Goal: Task Accomplishment & Management: Manage account settings

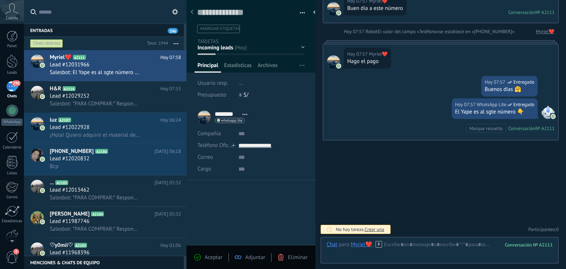
scroll to position [818, 0]
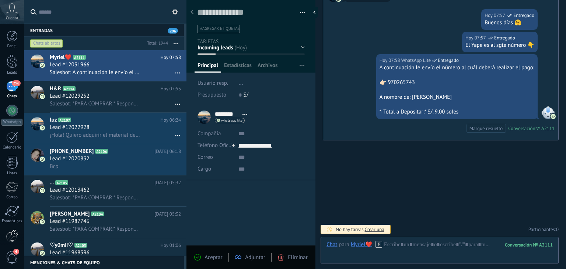
click at [17, 233] on div at bounding box center [12, 236] width 13 height 13
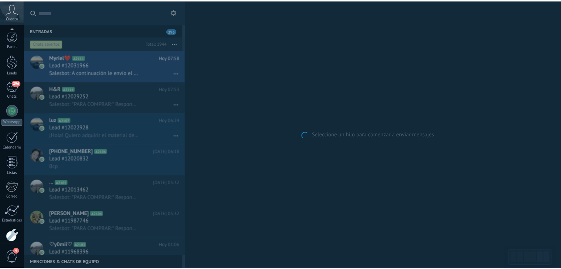
scroll to position [37, 0]
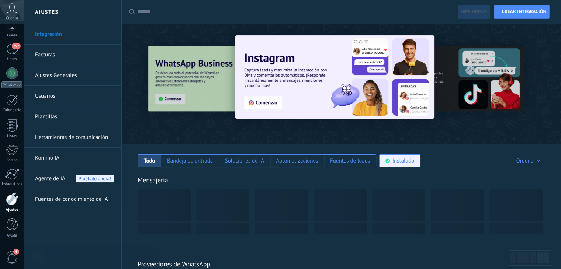
click at [410, 162] on div "Instalado" at bounding box center [403, 160] width 22 height 7
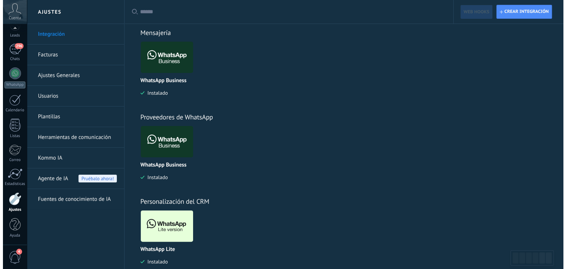
scroll to position [164, 0]
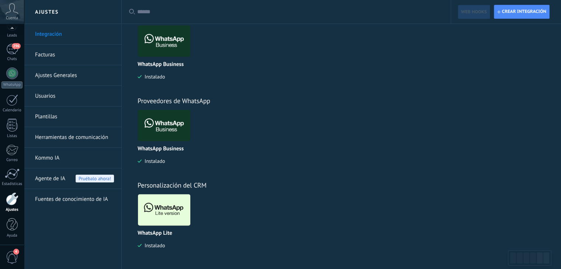
click at [157, 209] on img at bounding box center [164, 210] width 52 height 36
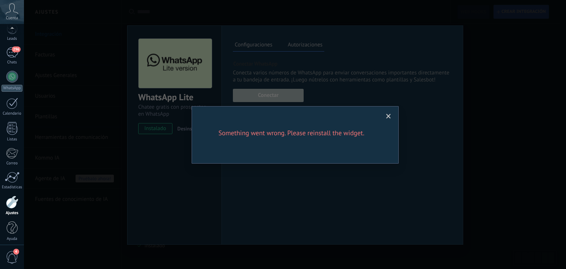
scroll to position [37, 0]
click at [386, 112] on span at bounding box center [389, 116] width 12 height 13
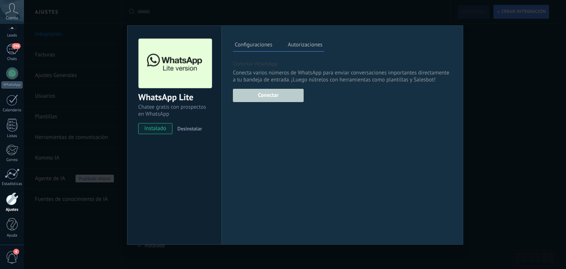
click at [277, 96] on div "Esta función esta disponible únicamente para usuarios en periodo de prueba o pl…" at bounding box center [268, 94] width 71 height 15
click at [490, 55] on div "WhatsApp Lite Chatee gratis con prospectos en WhatsApp instalado Desinstalar Co…" at bounding box center [295, 134] width 542 height 269
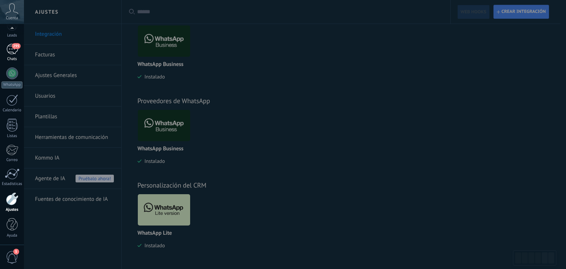
click at [10, 50] on div "295" at bounding box center [12, 49] width 12 height 11
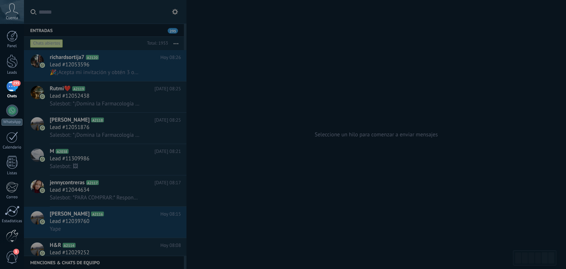
click at [13, 233] on div at bounding box center [12, 236] width 13 height 13
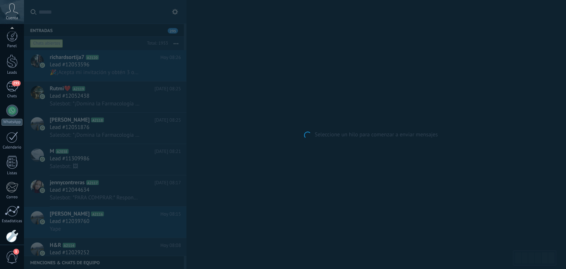
scroll to position [37, 0]
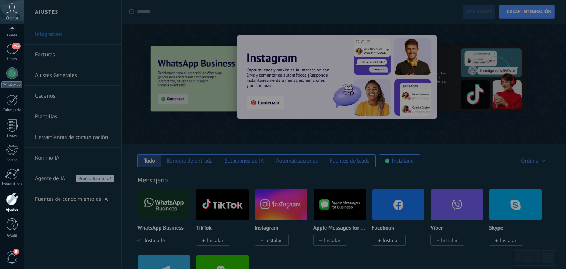
click at [77, 178] on div at bounding box center [307, 134] width 566 height 269
click at [74, 194] on div at bounding box center [307, 134] width 566 height 269
click at [34, 29] on div at bounding box center [307, 134] width 566 height 269
click at [45, 49] on div at bounding box center [307, 134] width 566 height 269
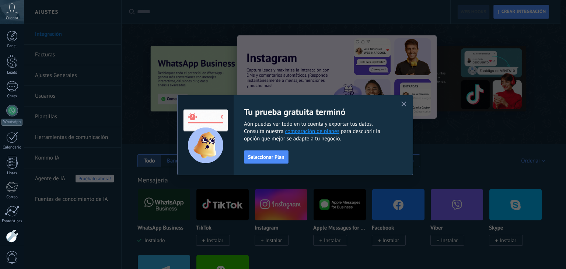
click at [402, 103] on icon "button" at bounding box center [405, 104] width 6 height 6
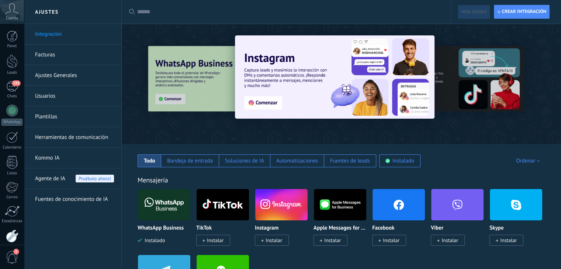
click at [65, 196] on link "Fuentes de conocimiento de IA" at bounding box center [74, 199] width 79 height 21
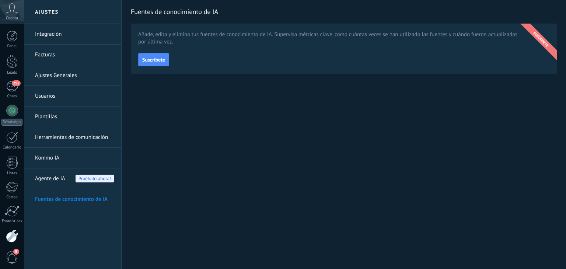
click at [43, 114] on link "Plantillas" at bounding box center [74, 117] width 79 height 21
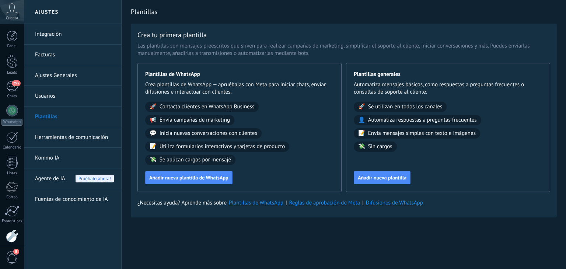
click at [84, 133] on link "Herramientas de comunicación" at bounding box center [74, 137] width 79 height 21
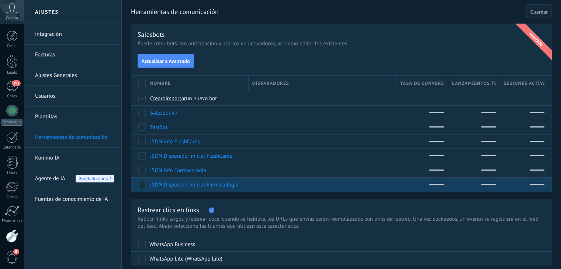
click at [197, 185] on link "JSON Disparador inicial Farmacología" at bounding box center [194, 184] width 88 height 7
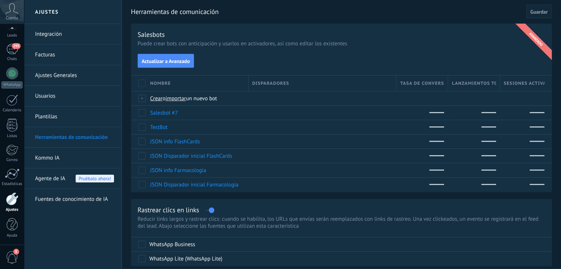
click at [9, 91] on div "Panel Leads 295 Chats WhatsApp Clientes" at bounding box center [12, 119] width 24 height 252
click at [13, 58] on div "Chats" at bounding box center [11, 59] width 21 height 5
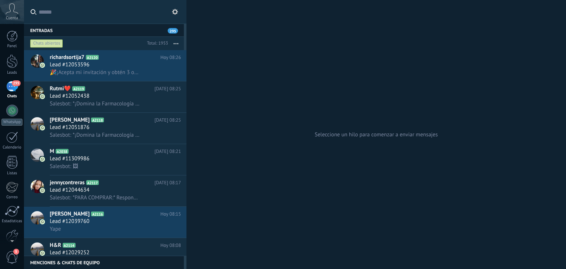
click at [177, 11] on use at bounding box center [175, 12] width 6 height 6
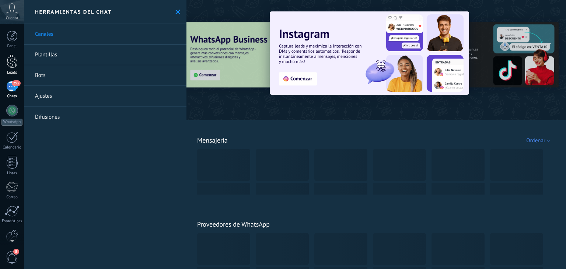
click at [13, 64] on div at bounding box center [12, 62] width 11 height 14
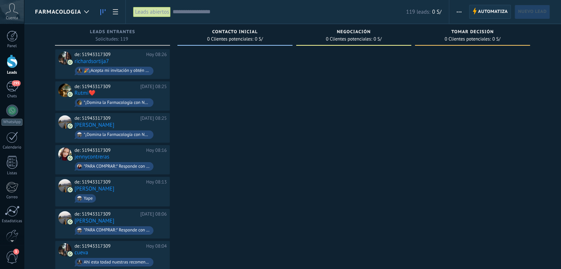
click at [488, 10] on span "Automatiza" at bounding box center [493, 11] width 30 height 13
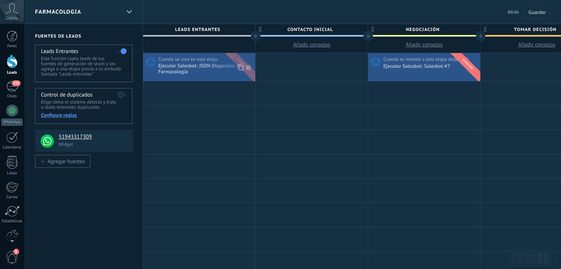
click at [209, 69] on div "Ejecutar Salesbot: JSON Disparador inicial Farmacología" at bounding box center [205, 69] width 95 height 13
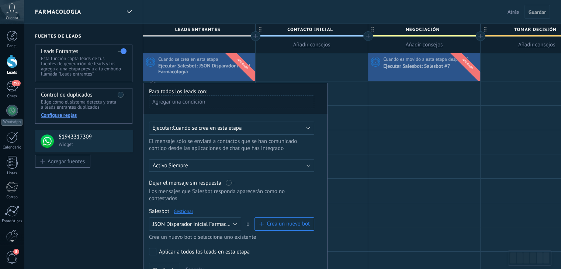
click at [187, 208] on link "Gestionar" at bounding box center [184, 211] width 20 height 6
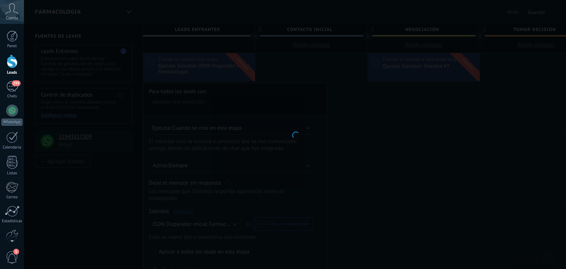
drag, startPoint x: 90, startPoint y: 84, endPoint x: 115, endPoint y: 79, distance: 25.2
click at [91, 84] on div at bounding box center [295, 134] width 542 height 269
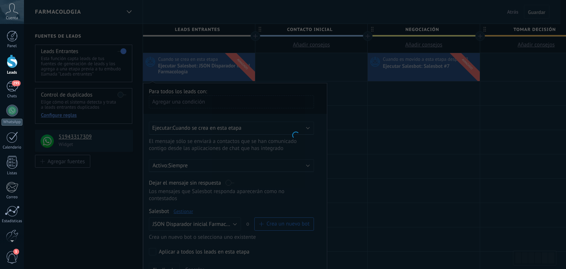
click at [115, 79] on div "********* Salesbots Cancelar Actualización Cancelar Guardar El área de trabajo …" at bounding box center [295, 134] width 542 height 269
click at [274, 138] on div "********* Salesbots Cancelar Actualización Cancelar Guardar El área de trabajo …" at bounding box center [295, 134] width 542 height 269
click at [313, 108] on div "********* Salesbots Cancelar Actualización Cancelar Guardar El área de trabajo …" at bounding box center [295, 134] width 542 height 269
click at [314, 108] on div "********* Salesbots Cancelar Actualización Cancelar Guardar El área de trabajo …" at bounding box center [295, 134] width 542 height 269
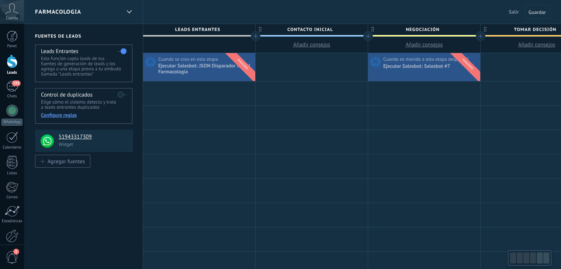
click at [184, 67] on div "Ejecutar Salesbot: JSON Disparador inicial Farmacología" at bounding box center [205, 69] width 95 height 13
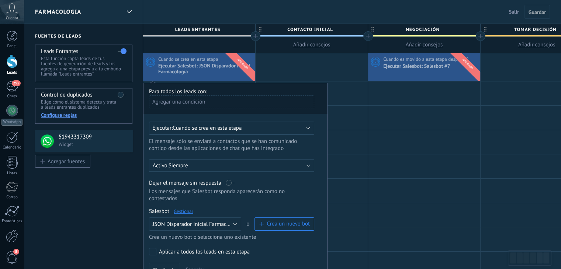
click at [187, 208] on link "Gestionar" at bounding box center [184, 211] width 20 height 6
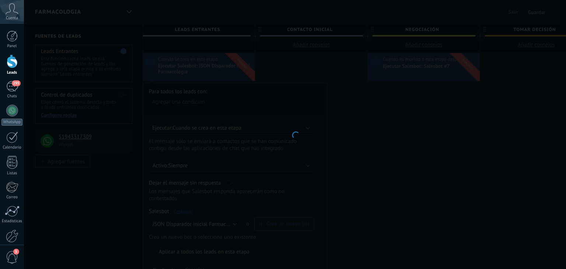
click at [342, 153] on div at bounding box center [295, 134] width 542 height 269
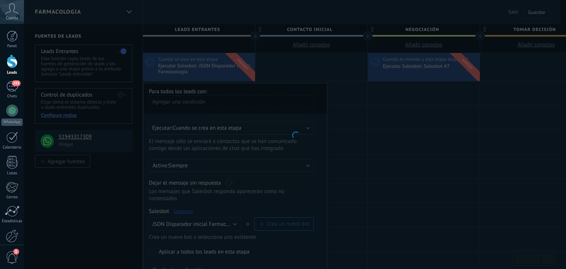
click at [353, 133] on div "********* Salesbots Cancelar Actualización Cancelar Guardar El área de trabajo …" at bounding box center [295, 134] width 542 height 269
click at [285, 119] on div "********* Salesbots Cancelar Actualización Cancelar Guardar El área de trabajo …" at bounding box center [295, 134] width 542 height 269
click at [287, 103] on div "********* Salesbots Cancelar Actualización Cancelar Guardar El área de trabajo …" at bounding box center [295, 134] width 542 height 269
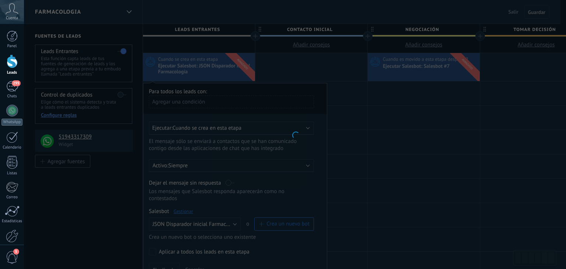
click at [287, 103] on div "********* Salesbots Cancelar Actualización Cancelar Guardar El área de trabajo …" at bounding box center [295, 134] width 542 height 269
click at [288, 103] on div "********* Salesbots Cancelar Actualización Cancelar Guardar El área de trabajo …" at bounding box center [295, 134] width 542 height 269
drag, startPoint x: 288, startPoint y: 103, endPoint x: 438, endPoint y: 104, distance: 150.5
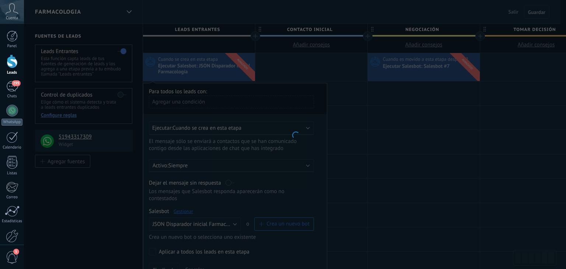
click at [438, 104] on div "********* Salesbots Cancelar Actualización Cancelar Guardar El área de trabajo …" at bounding box center [295, 134] width 542 height 269
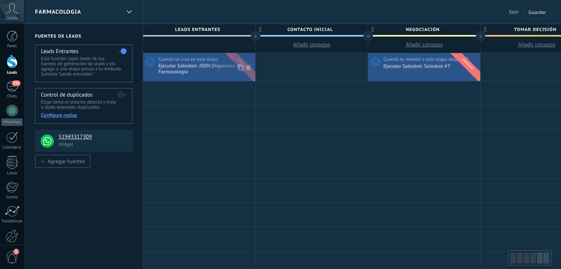
click at [190, 58] on span "Cuando se crea en esta etapa" at bounding box center [188, 59] width 61 height 7
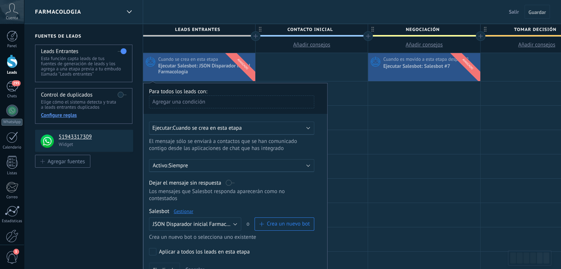
click at [189, 208] on link "Gestionar" at bounding box center [184, 211] width 20 height 6
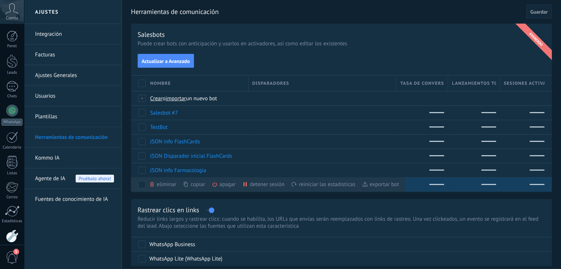
click at [372, 182] on div "exportar bot màs" at bounding box center [380, 184] width 37 height 14
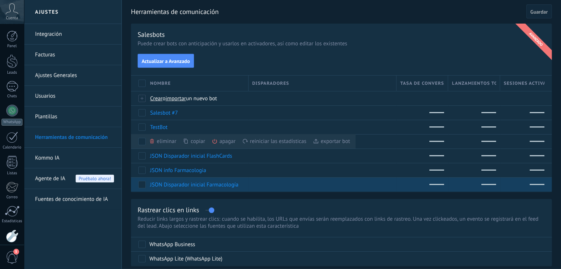
click at [441, 31] on div "Salesbots" at bounding box center [341, 34] width 407 height 8
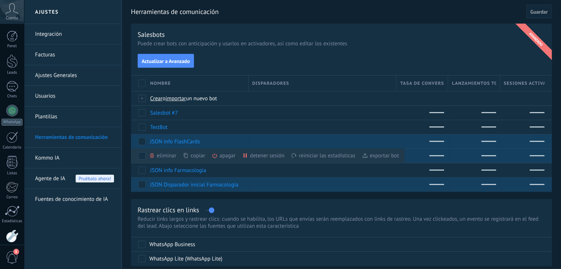
click at [365, 155] on icon at bounding box center [364, 155] width 5 height 4
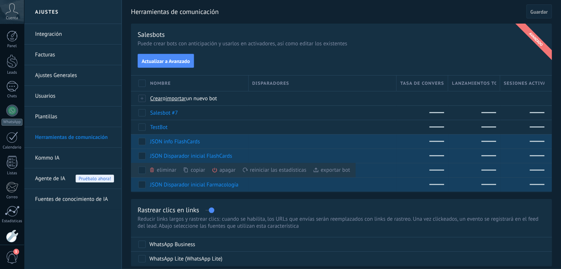
click at [318, 170] on use at bounding box center [315, 170] width 5 height 4
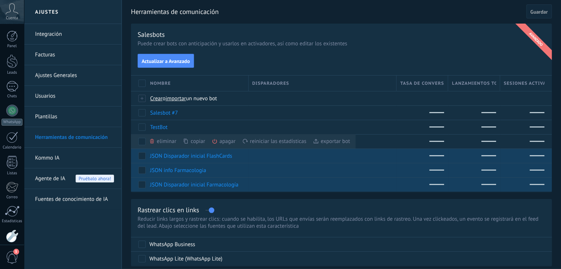
click at [321, 144] on div "exportar bot màs" at bounding box center [331, 141] width 37 height 14
